Goal: Navigation & Orientation: Go to known website

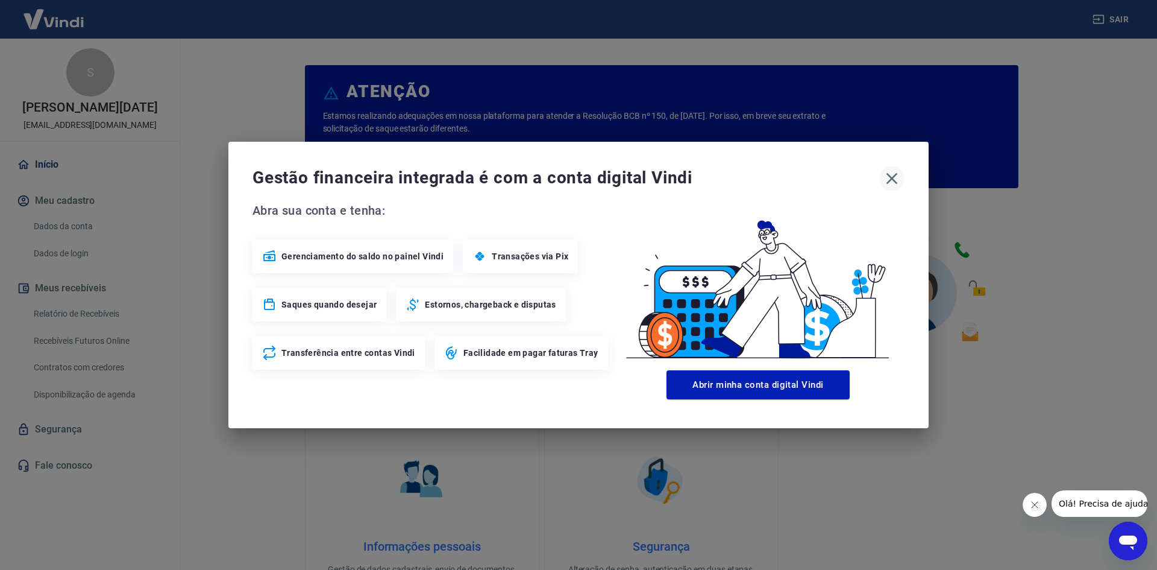
click at [897, 178] on icon "button" at bounding box center [892, 178] width 19 height 19
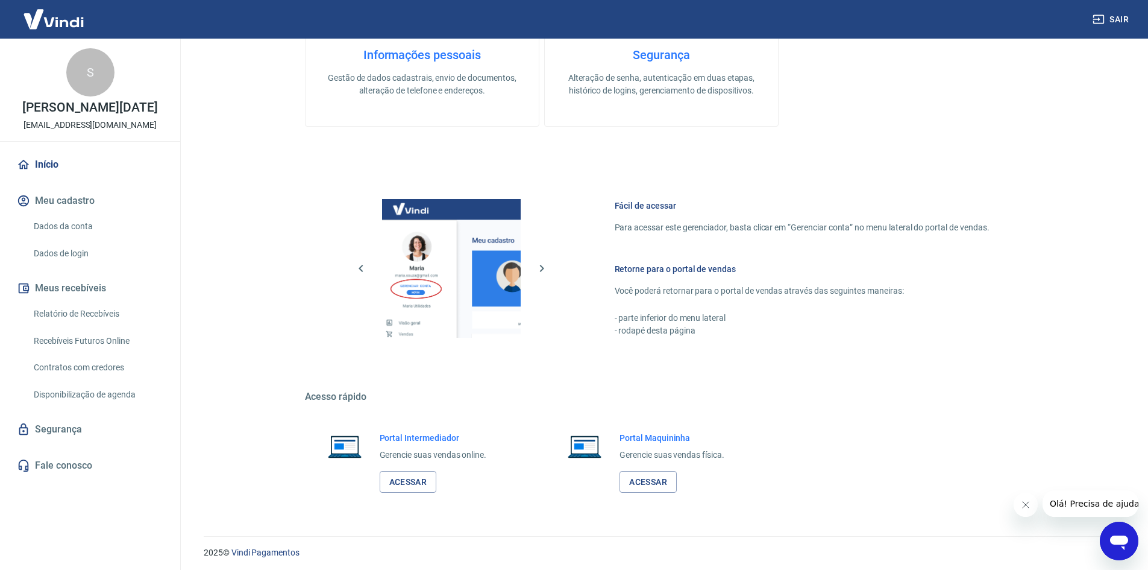
scroll to position [495, 0]
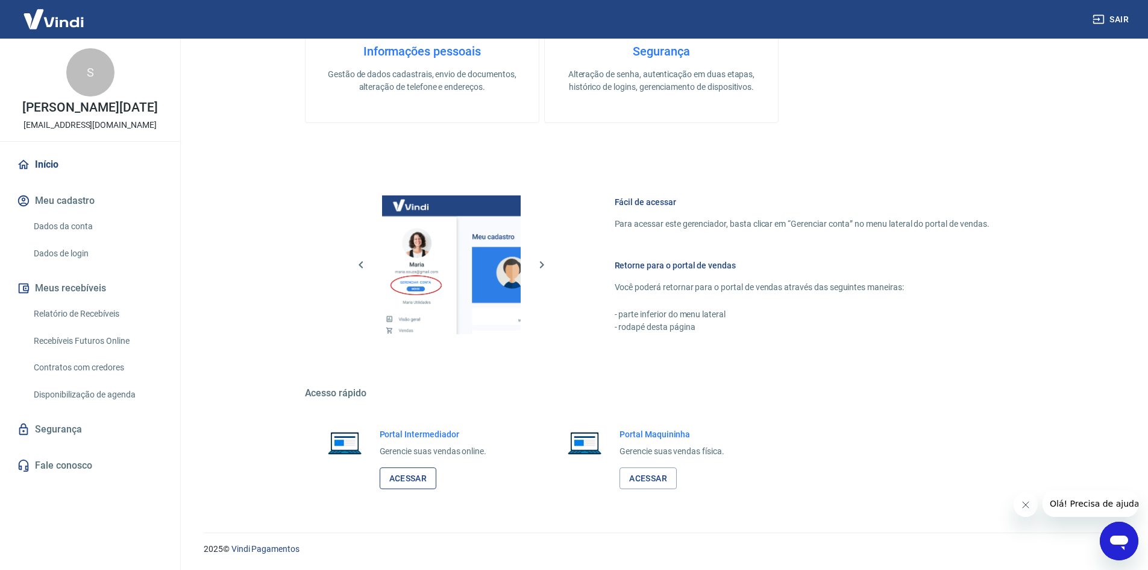
click at [422, 480] on link "Acessar" at bounding box center [408, 478] width 57 height 22
